Goal: Task Accomplishment & Management: Manage account settings

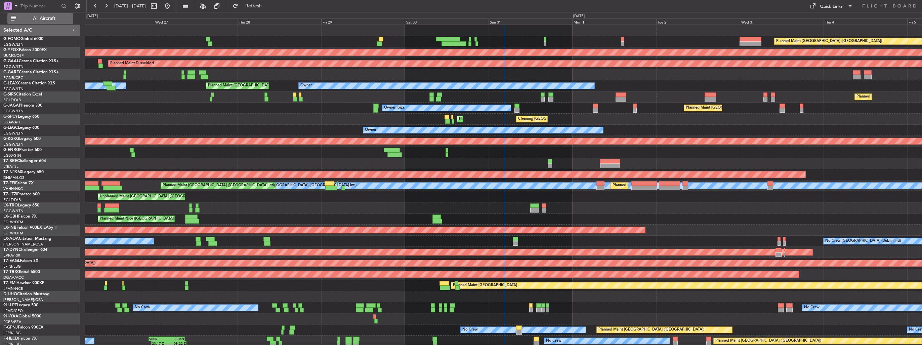
click at [27, 17] on span "All Aircraft" at bounding box center [43, 18] width 53 height 5
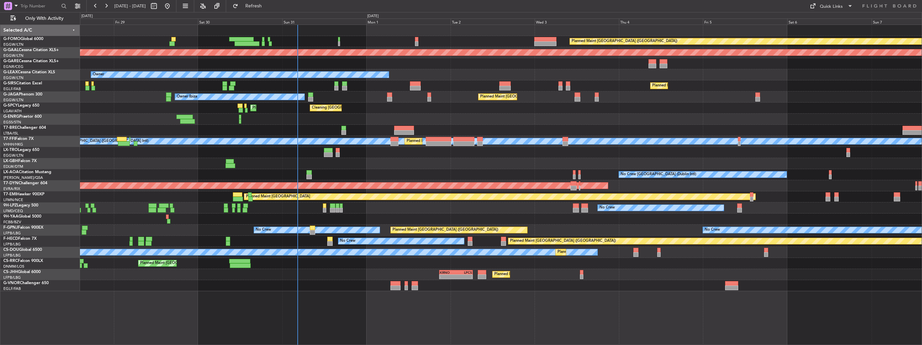
click at [299, 114] on div at bounding box center [501, 119] width 842 height 11
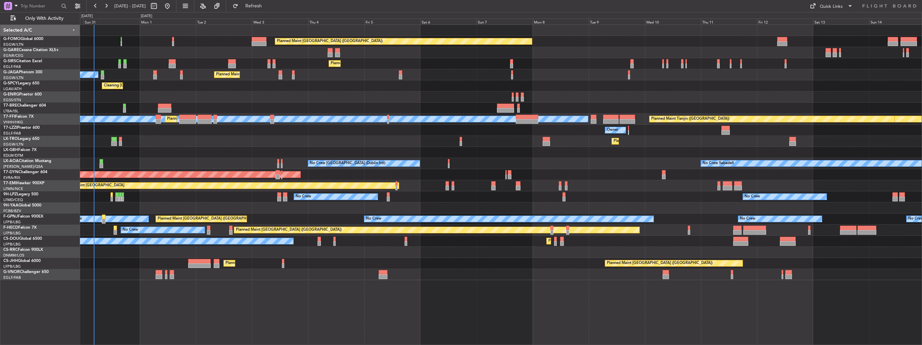
click at [265, 62] on div "Planned Maint [GEOGRAPHIC_DATA] ([GEOGRAPHIC_DATA])" at bounding box center [501, 63] width 842 height 11
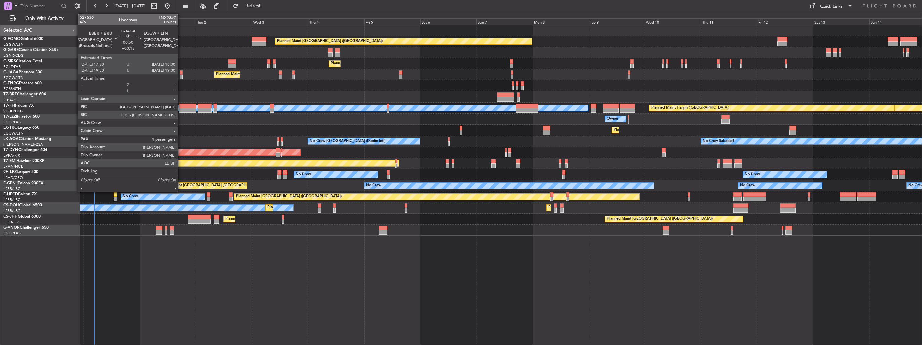
click at [181, 77] on div at bounding box center [181, 77] width 2 height 5
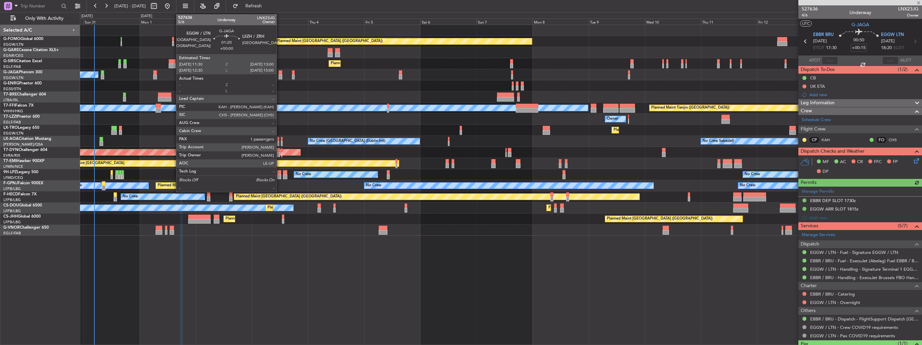
click at [280, 75] on div at bounding box center [281, 77] width 4 height 5
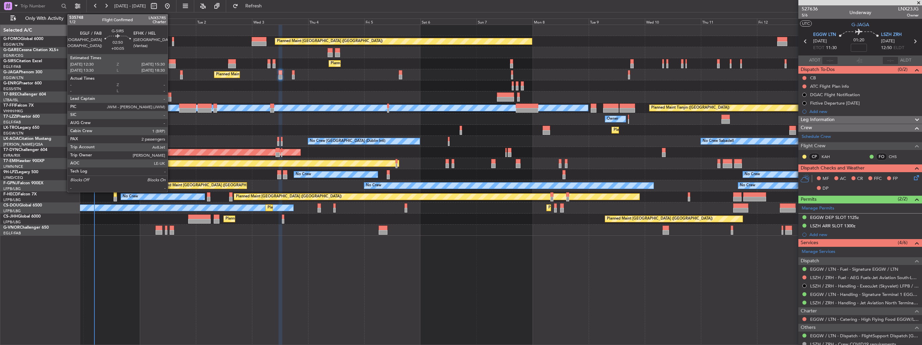
click at [171, 63] on div at bounding box center [172, 61] width 7 height 5
type input "+00:05"
type input "2"
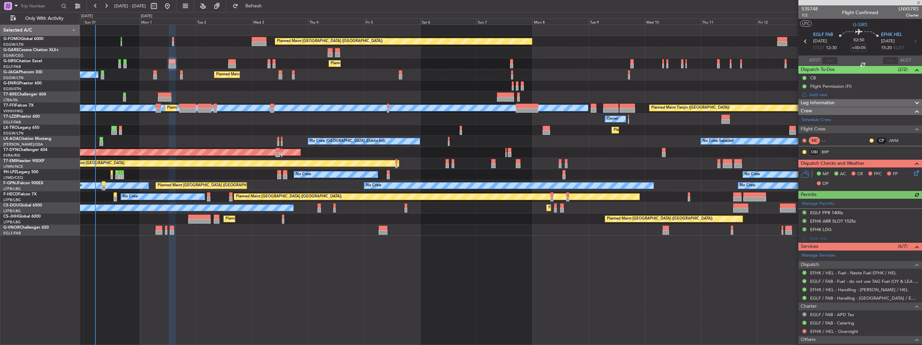
click at [254, 75] on div "Planned Maint [GEOGRAPHIC_DATA] ([GEOGRAPHIC_DATA]) Planned Maint [GEOGRAPHIC_D…" at bounding box center [501, 130] width 842 height 211
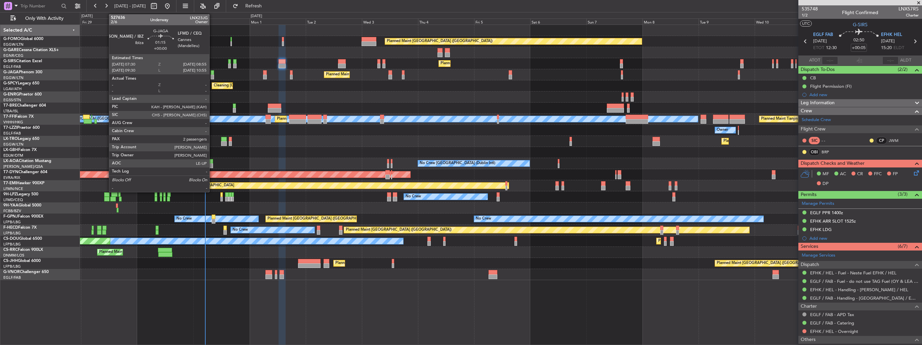
click at [212, 73] on div at bounding box center [212, 72] width 3 height 5
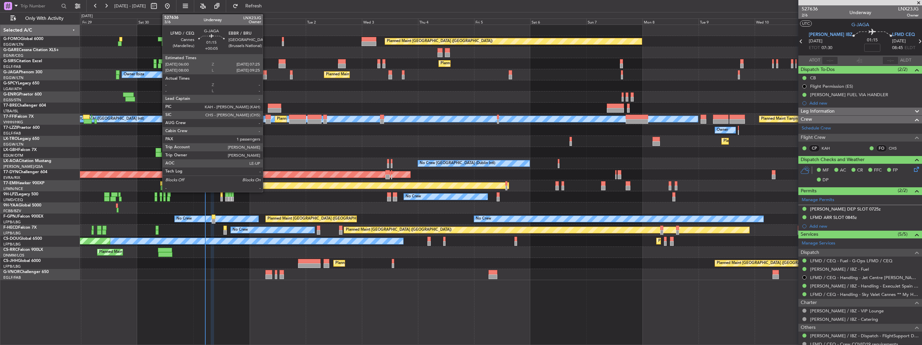
click at [266, 76] on div at bounding box center [264, 77] width 3 height 5
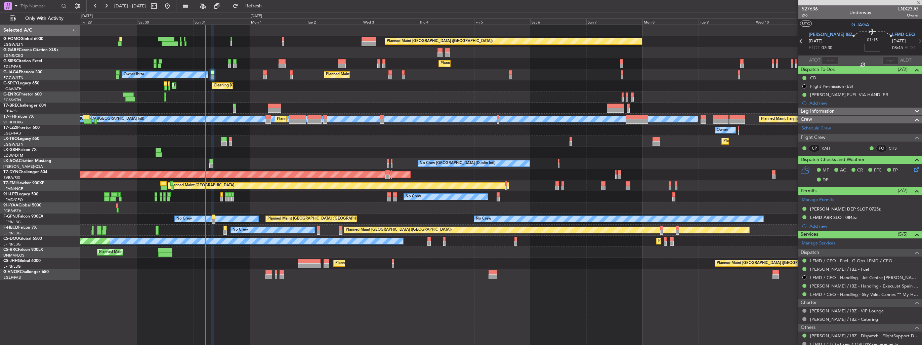
type input "+00:05"
type input "1"
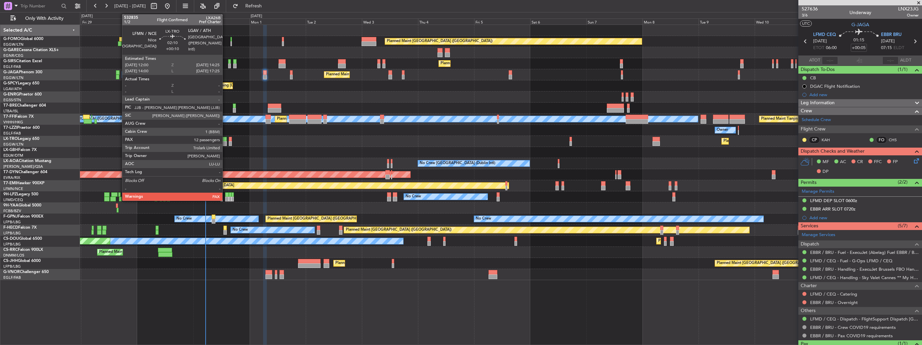
click at [226, 142] on div at bounding box center [224, 143] width 6 height 5
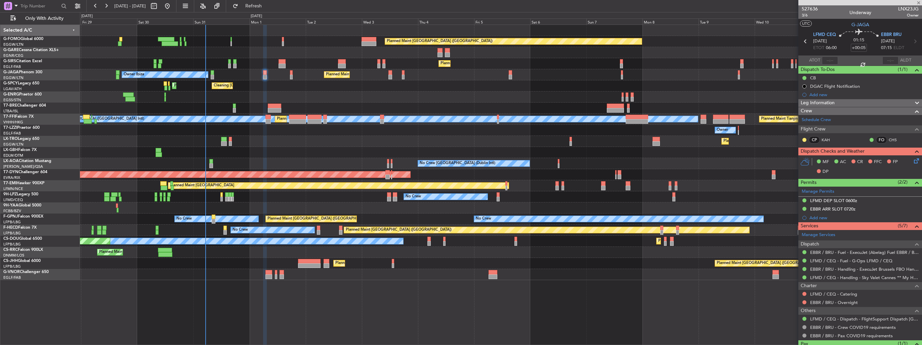
type input "+00:10"
type input "12"
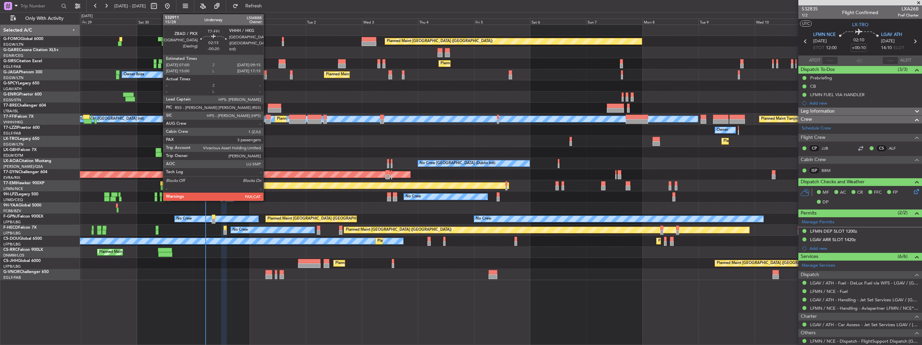
click at [267, 121] on div at bounding box center [268, 121] width 5 height 5
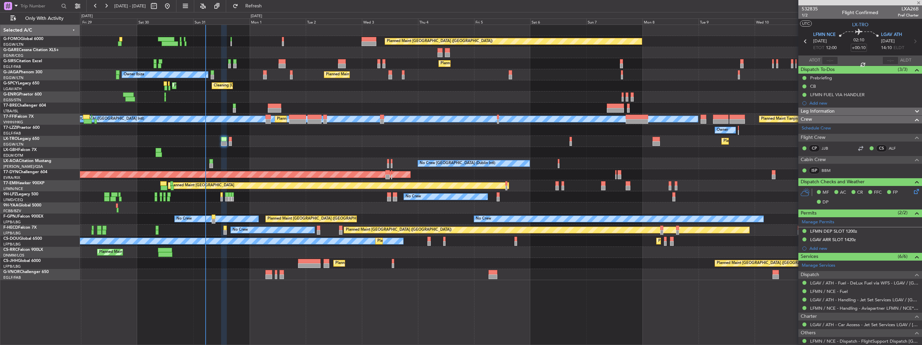
type input "-00:20"
type input "5"
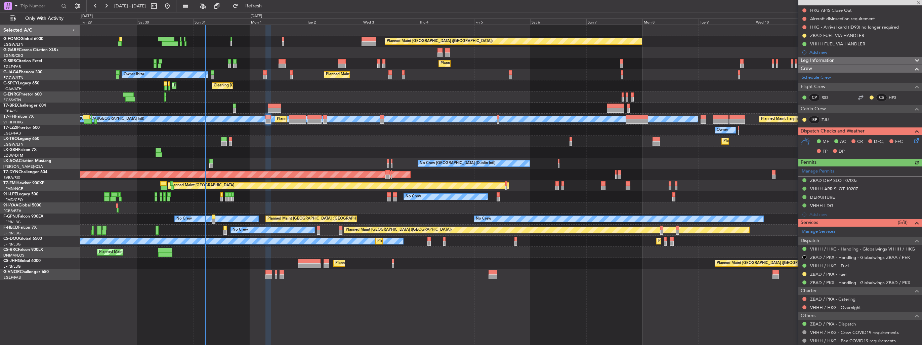
scroll to position [168, 0]
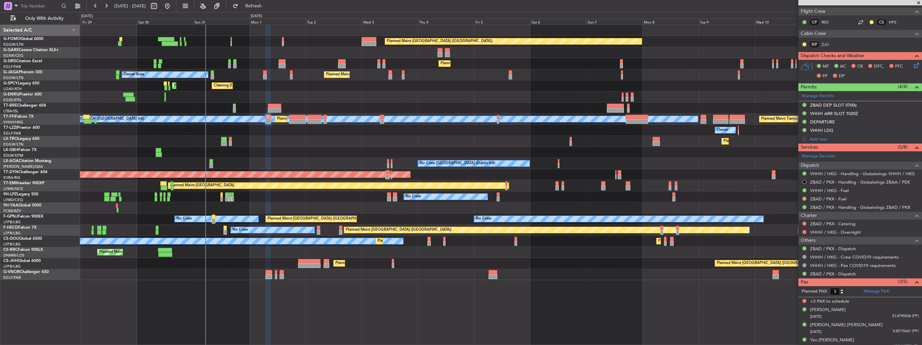
click at [804, 197] on button at bounding box center [805, 199] width 4 height 4
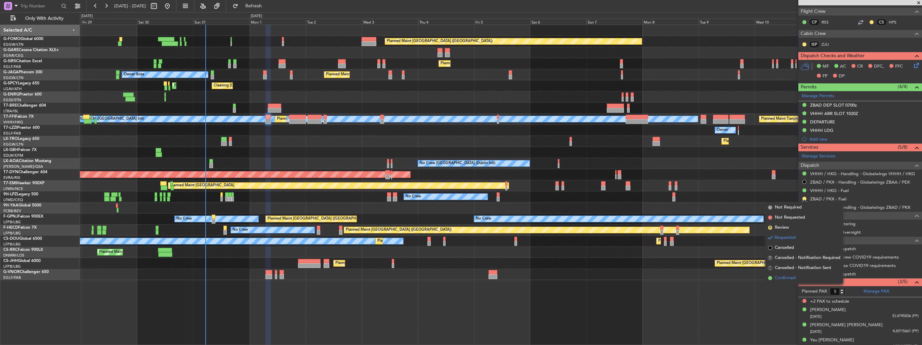
click at [781, 277] on span "Confirmed" at bounding box center [785, 278] width 21 height 7
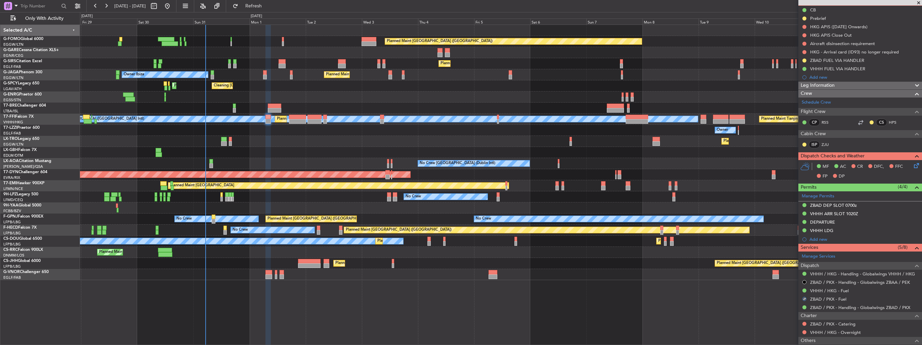
scroll to position [34, 0]
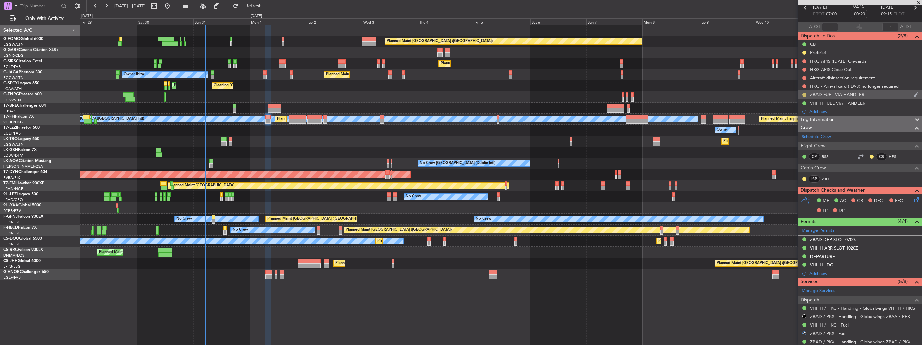
click at [805, 94] on button at bounding box center [805, 95] width 4 height 4
click at [794, 123] on li "Completed" at bounding box center [805, 124] width 36 height 10
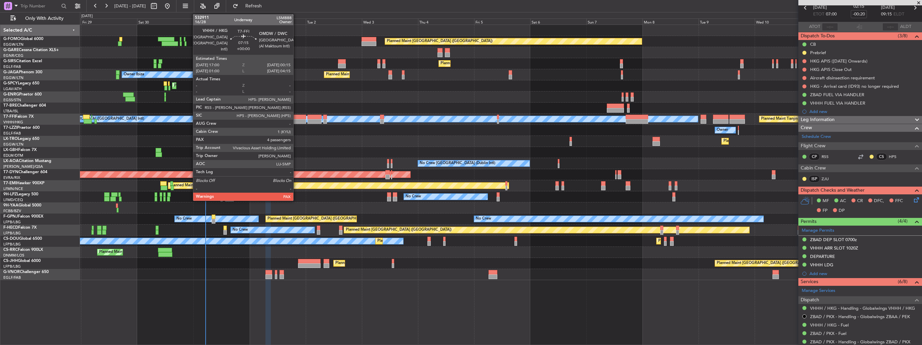
click at [296, 120] on div at bounding box center [297, 121] width 17 height 5
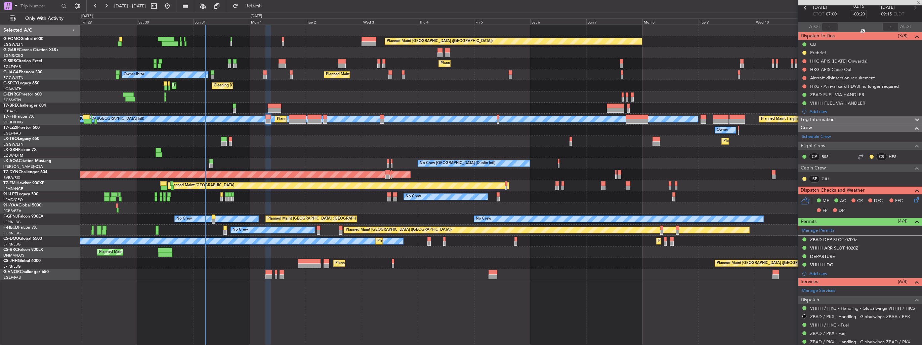
type input "4"
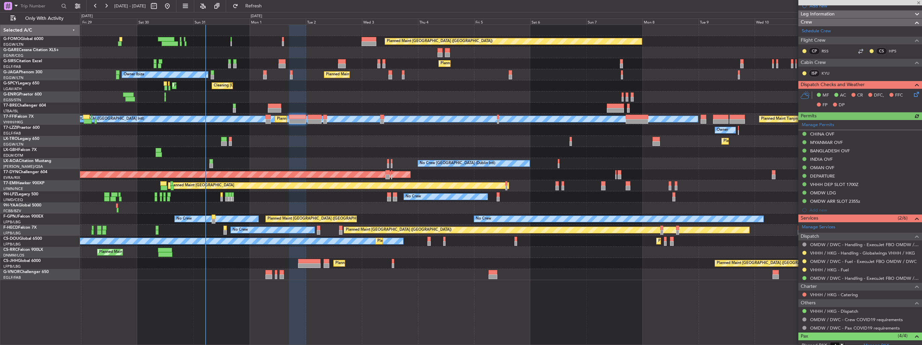
scroll to position [188, 0]
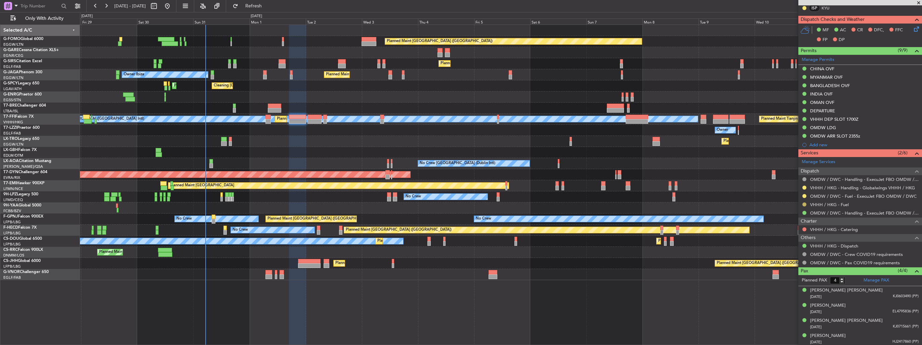
click at [804, 204] on button at bounding box center [805, 204] width 4 height 4
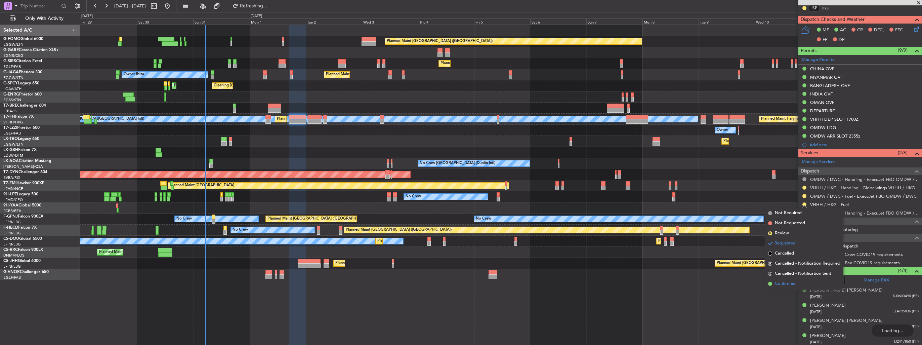
click at [783, 284] on span "Confirmed" at bounding box center [785, 283] width 21 height 7
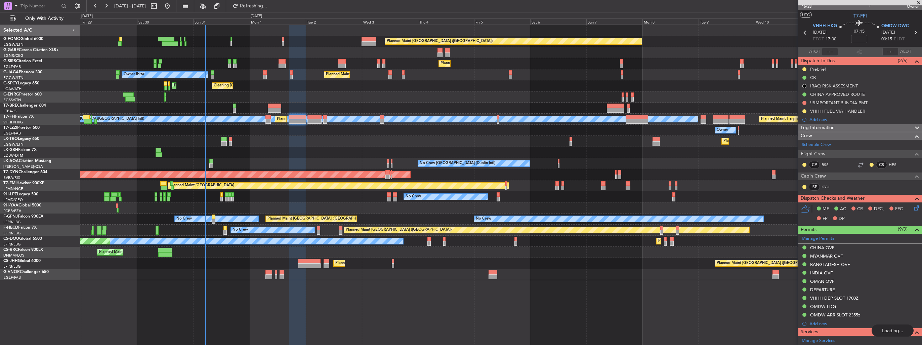
scroll to position [0, 0]
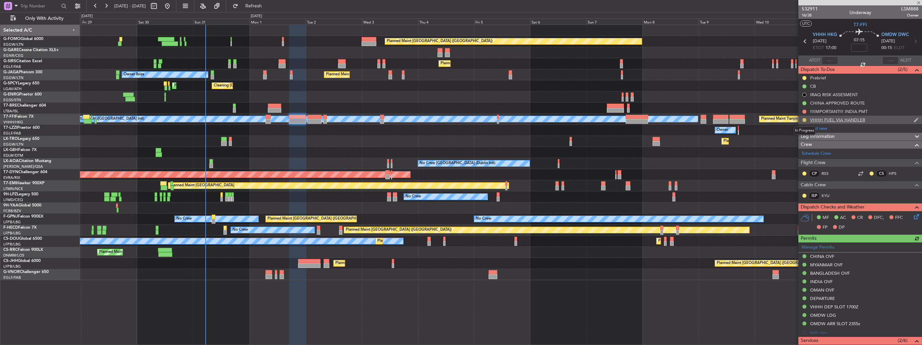
click at [803, 118] on button at bounding box center [805, 120] width 4 height 4
click at [805, 149] on span "Completed" at bounding box center [807, 149] width 22 height 7
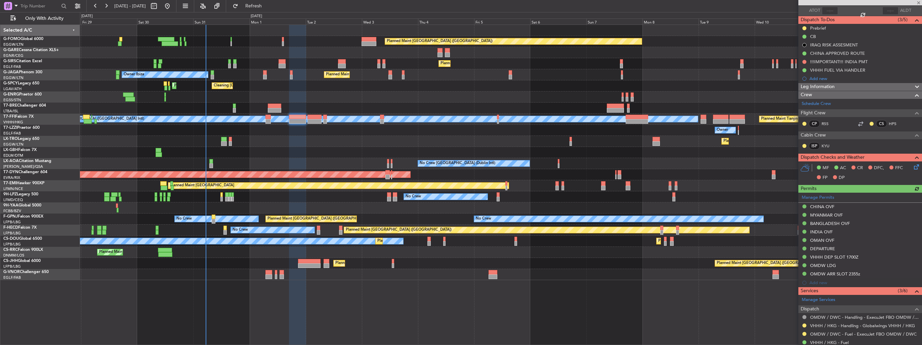
scroll to position [19, 0]
